Goal: Task Accomplishment & Management: Manage account settings

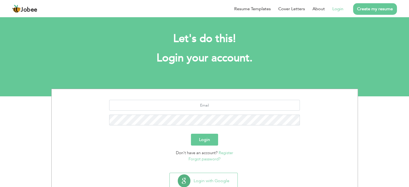
scroll to position [17, 0]
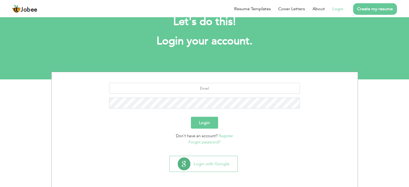
click at [335, 9] on link "Login" at bounding box center [337, 9] width 11 height 6
click at [339, 11] on link "Login" at bounding box center [337, 9] width 11 height 6
click at [337, 9] on link "Login" at bounding box center [337, 9] width 11 height 6
click at [342, 9] on link "Login" at bounding box center [337, 9] width 11 height 6
click at [340, 10] on link "Login" at bounding box center [337, 9] width 11 height 6
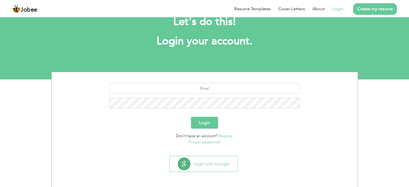
scroll to position [17, 0]
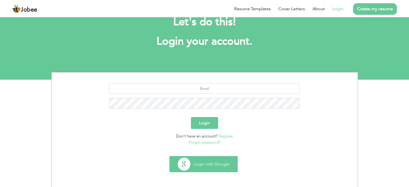
click at [204, 168] on button "Login with Google" at bounding box center [204, 164] width 68 height 16
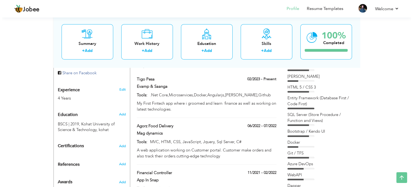
scroll to position [182, 0]
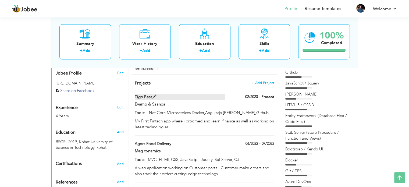
click at [155, 95] on span at bounding box center [154, 97] width 4 height 4
type input "Tigo Pesa"
type input "Evamp & Saanga"
type input "02/2023"
type input ".Net Core,Microservices,Docker,Angularjs,[PERSON_NAME],Github"
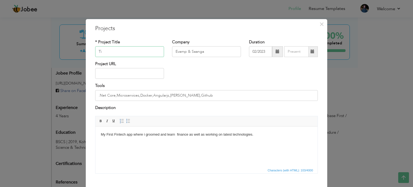
type input "T"
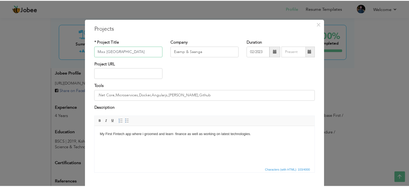
scroll to position [30, 0]
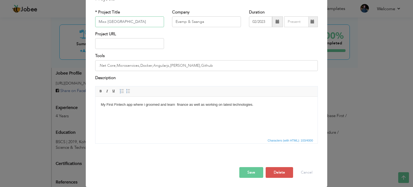
type input "Mixx [GEOGRAPHIC_DATA]"
click at [248, 172] on button "Save" at bounding box center [251, 172] width 24 height 11
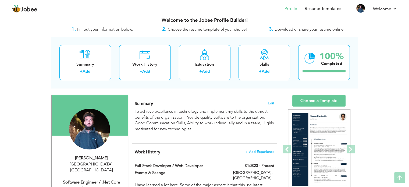
scroll to position [0, 0]
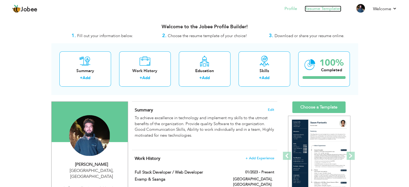
click at [318, 12] on link "Resume Templates" at bounding box center [322, 9] width 37 height 6
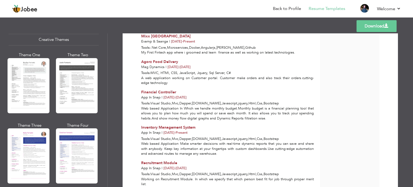
scroll to position [602, 0]
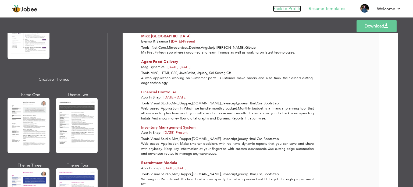
click at [287, 10] on link "Back to Profile" at bounding box center [287, 9] width 28 height 6
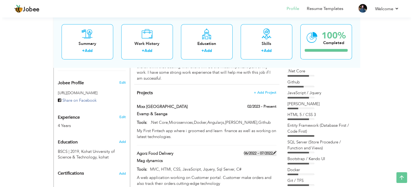
scroll to position [171, 0]
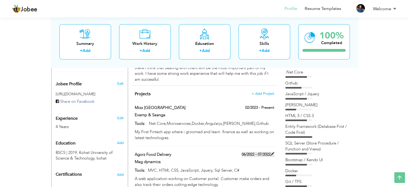
click at [273, 152] on span at bounding box center [272, 154] width 4 height 4
type input "Agorz Food Delivery"
type input "Mag dynamics"
type input "06/2022"
type input "07/2022"
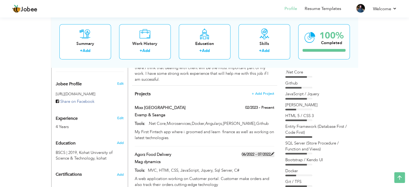
type input "MVC, HTMl, CSS, JavaScript, Jquery, Sql Server, C#"
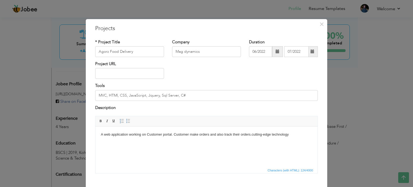
click at [310, 52] on span at bounding box center [312, 51] width 4 height 4
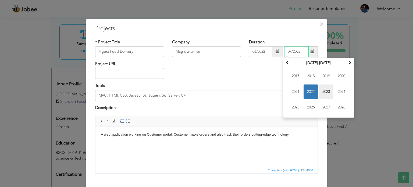
click at [323, 92] on span "2023" at bounding box center [326, 91] width 15 height 15
click at [298, 79] on span "Jan" at bounding box center [295, 76] width 15 height 15
type input "01/2023"
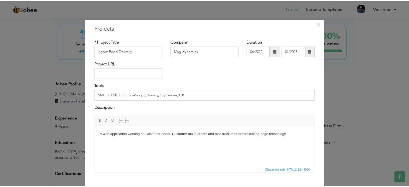
scroll to position [30, 0]
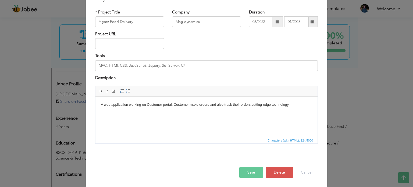
click at [246, 173] on button "Save" at bounding box center [251, 172] width 24 height 11
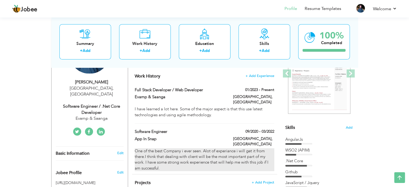
scroll to position [79, 0]
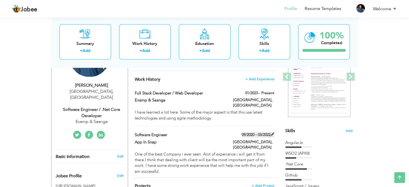
click at [270, 132] on span at bounding box center [272, 134] width 4 height 4
type input "Software Engineer"
type input "App In Snap"
type input "09/2020"
type input "03/2022"
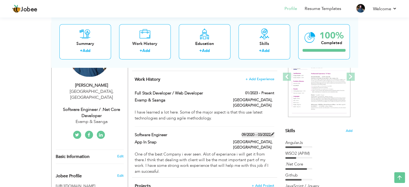
type input "[GEOGRAPHIC_DATA]"
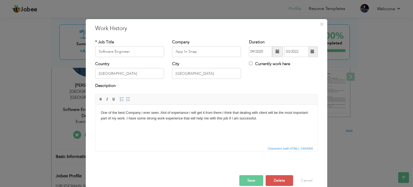
click at [310, 52] on span at bounding box center [312, 51] width 4 height 4
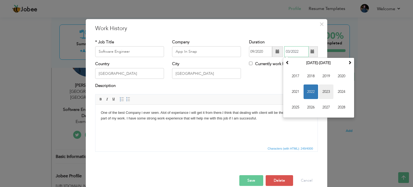
click at [325, 90] on span "2023" at bounding box center [326, 91] width 15 height 15
click at [297, 77] on span "Jan" at bounding box center [295, 76] width 15 height 15
type input "01/2023"
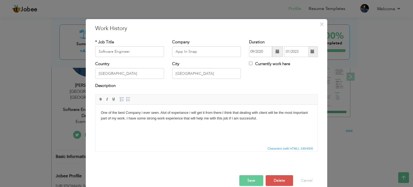
click at [243, 178] on button "Save" at bounding box center [251, 180] width 24 height 11
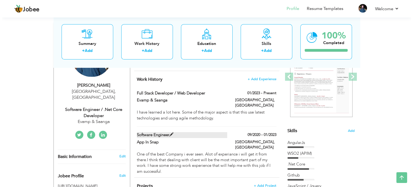
scroll to position [136, 0]
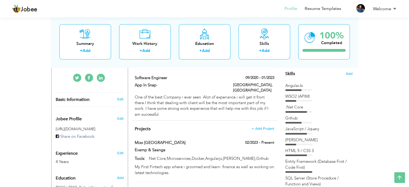
click at [74, 158] on div "4 Years" at bounding box center [83, 161] width 55 height 6
type input "[DEMOGRAPHIC_DATA]"
type input "Uzair"
type input "923329613841"
select select "number:166"
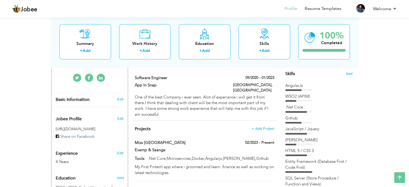
type input "[GEOGRAPHIC_DATA]"
select select "number:6"
type input "Evamp & Saanga"
type input "Software Engineer / .Net Core Developer"
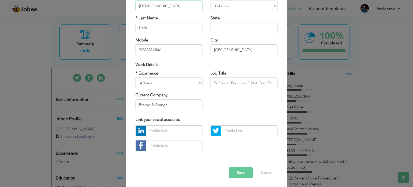
scroll to position [57, 0]
click at [196, 79] on select "Entry Level Less than 1 Year 1 Year 2 Years 3 Years 4 Years 5 Years 6 Years 7 Y…" at bounding box center [168, 82] width 67 height 11
select select "number:7"
click at [135, 77] on select "Entry Level Less than 1 Year 1 Year 2 Years 3 Years 4 Years 5 Years 6 Years 7 Y…" at bounding box center [168, 82] width 67 height 11
click at [234, 173] on button "Save" at bounding box center [241, 172] width 24 height 11
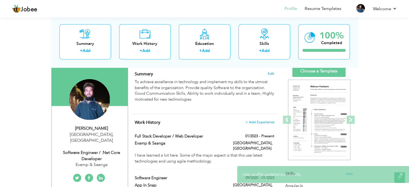
scroll to position [0, 0]
